Goal: Task Accomplishment & Management: Manage account settings

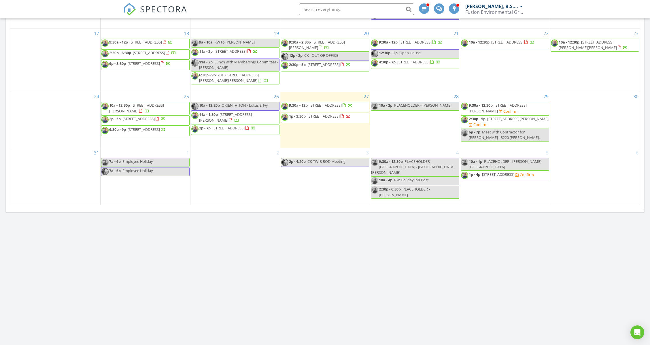
scroll to position [346, 0]
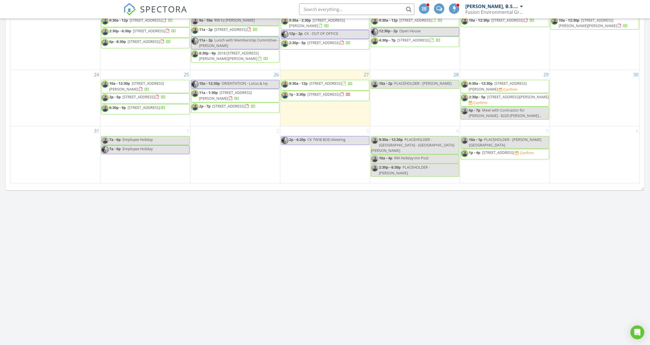
click at [339, 97] on span "2912 Govalle Ave A, Austin 78702" at bounding box center [323, 94] width 32 height 5
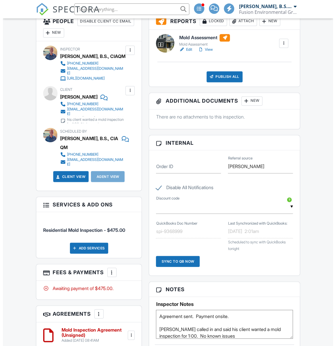
scroll to position [307, 0]
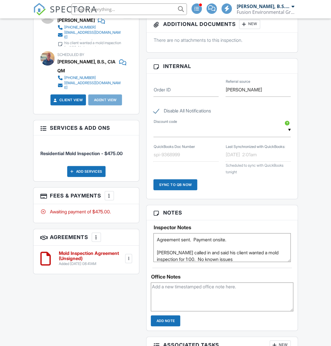
click at [110, 192] on div at bounding box center [109, 195] width 6 height 6
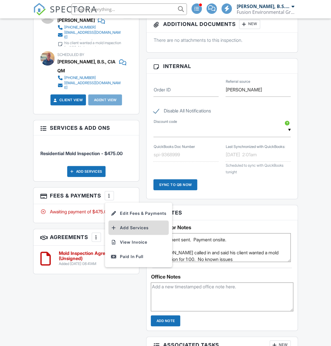
click at [127, 220] on li "Add Services" at bounding box center [138, 227] width 60 height 14
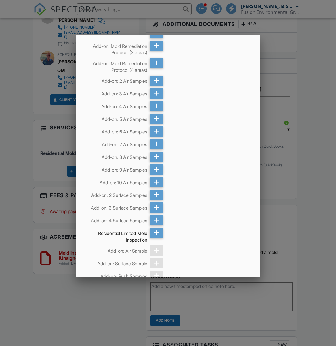
scroll to position [192, 0]
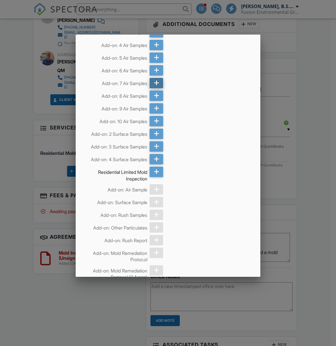
click at [155, 83] on icon at bounding box center [156, 83] width 5 height 10
click at [156, 132] on icon at bounding box center [156, 133] width 5 height 10
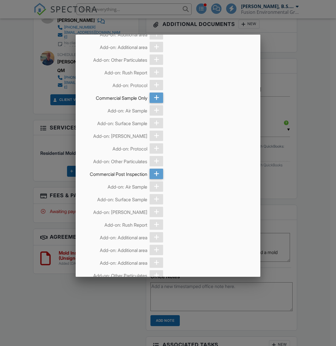
scroll to position [3530, 0]
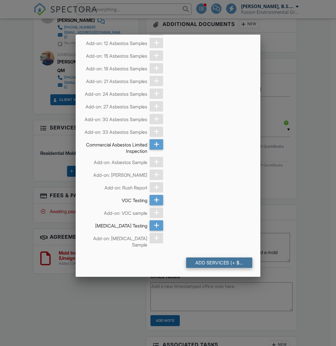
click at [219, 262] on div "Add Services (+ $900.0)" at bounding box center [219, 262] width 66 height 10
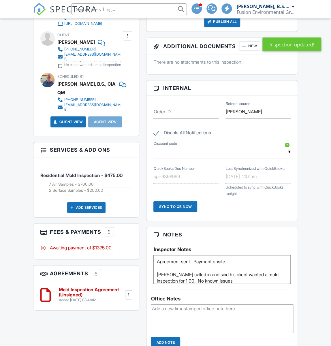
click at [84, 45] on div "[PERSON_NAME]" at bounding box center [75, 41] width 37 height 9
click at [84, 45] on div "Brennan Keller" at bounding box center [75, 41] width 37 height 9
click at [66, 43] on div "Brennan Keller" at bounding box center [75, 41] width 37 height 9
copy div "Brennan Keller"
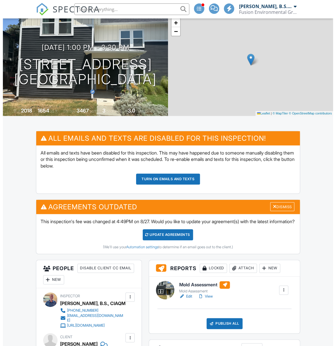
scroll to position [0, 0]
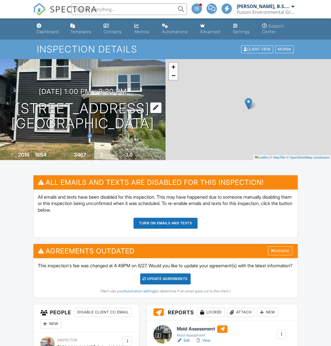
click at [61, 107] on h1 "2912 Govalle Ave A Austin, TX 78702" at bounding box center [82, 116] width 143 height 31
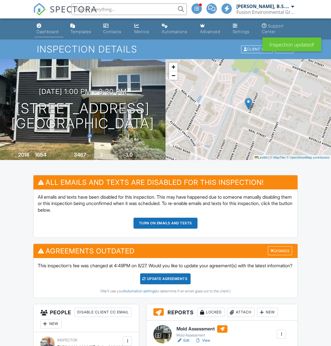
click at [41, 30] on div "Dashboard" at bounding box center [48, 31] width 22 height 5
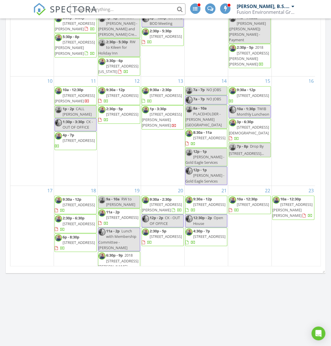
scroll to position [134, 0]
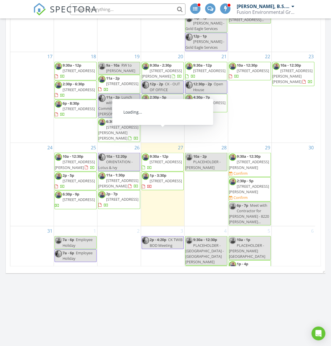
click at [168, 159] on span "[STREET_ADDRESS]" at bounding box center [165, 161] width 32 height 5
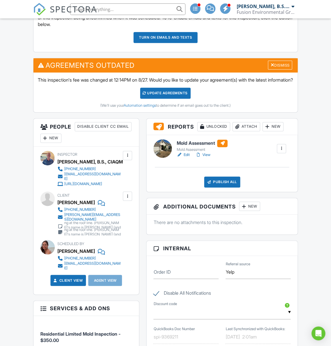
scroll to position [230, 0]
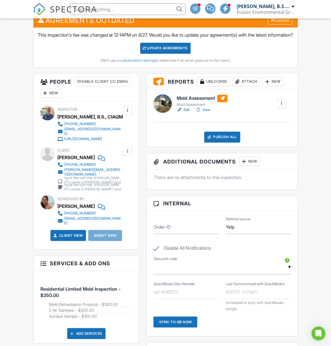
click at [82, 158] on div "Sarah Brightwell" at bounding box center [75, 157] width 37 height 9
click at [53, 156] on div at bounding box center [47, 153] width 14 height 14
click at [58, 159] on div "Sarah Brightwell" at bounding box center [75, 157] width 37 height 9
copy div "Sarah Brightwell"
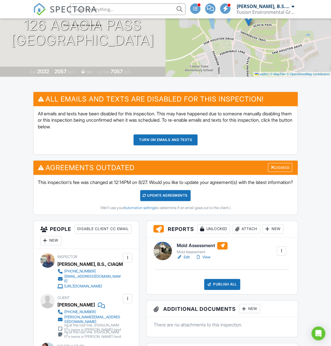
scroll to position [0, 0]
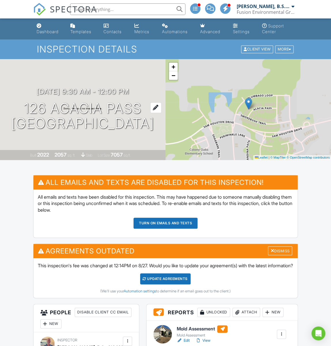
click at [90, 111] on h1 "126 Acacia Pass Bastrop, TX 78602" at bounding box center [82, 116] width 143 height 31
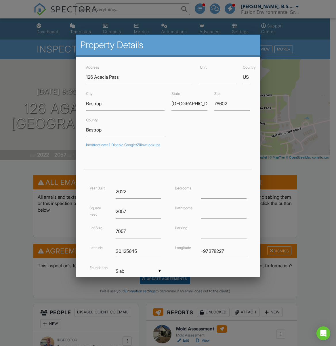
click at [23, 77] on div at bounding box center [168, 187] width 336 height 432
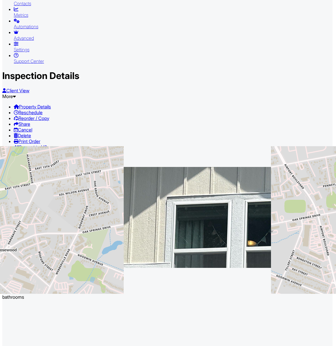
drag, startPoint x: 121, startPoint y: 143, endPoint x: 126, endPoint y: 145, distance: 5.0
type input "000.00"
type textarea "2 Samples were comped"
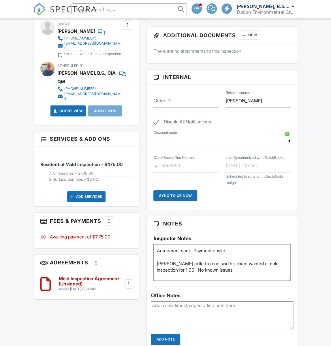
scroll to position [346, 0]
